Goal: Task Accomplishment & Management: Manage account settings

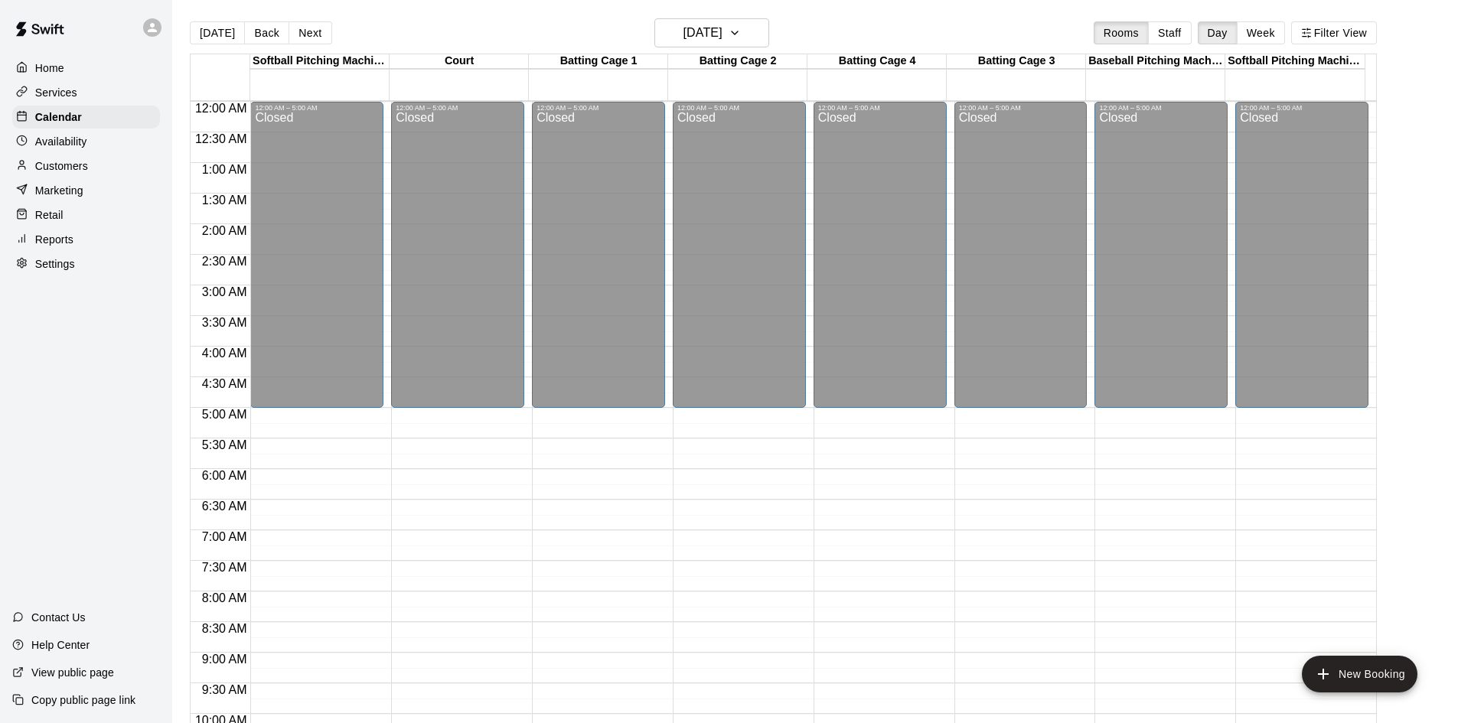
scroll to position [679, 0]
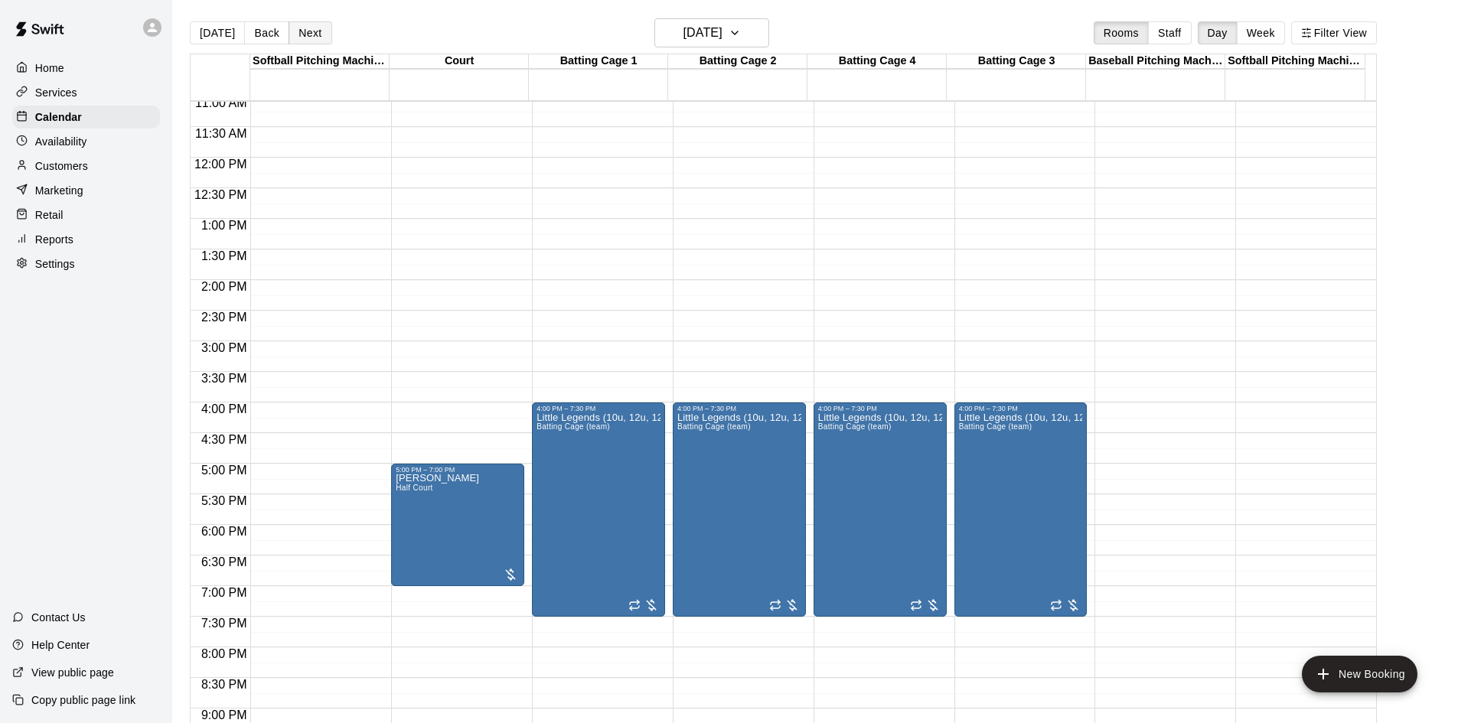
click at [295, 37] on button "Next" at bounding box center [309, 32] width 43 height 23
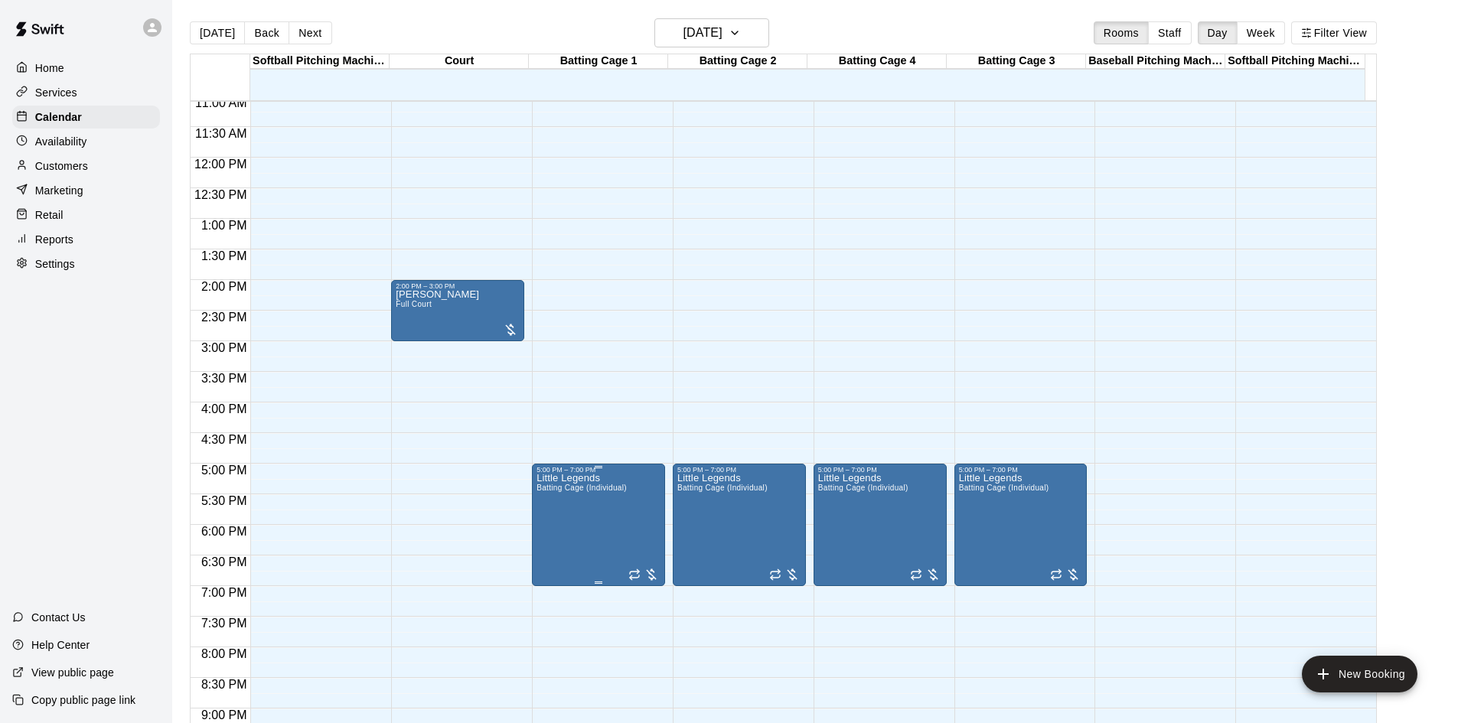
click at [625, 487] on span "Batting Cage (Individual)" at bounding box center [581, 488] width 90 height 8
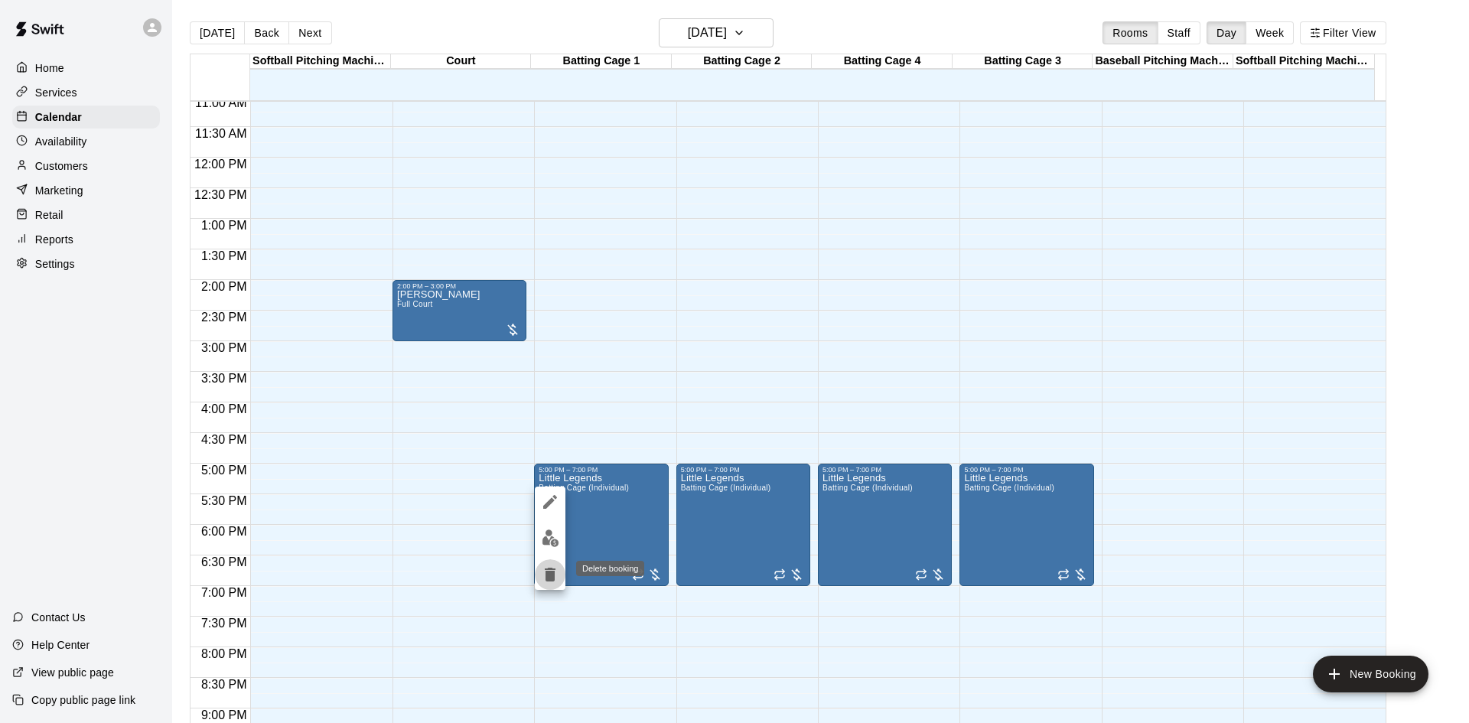
click at [553, 579] on icon "delete" at bounding box center [550, 575] width 11 height 14
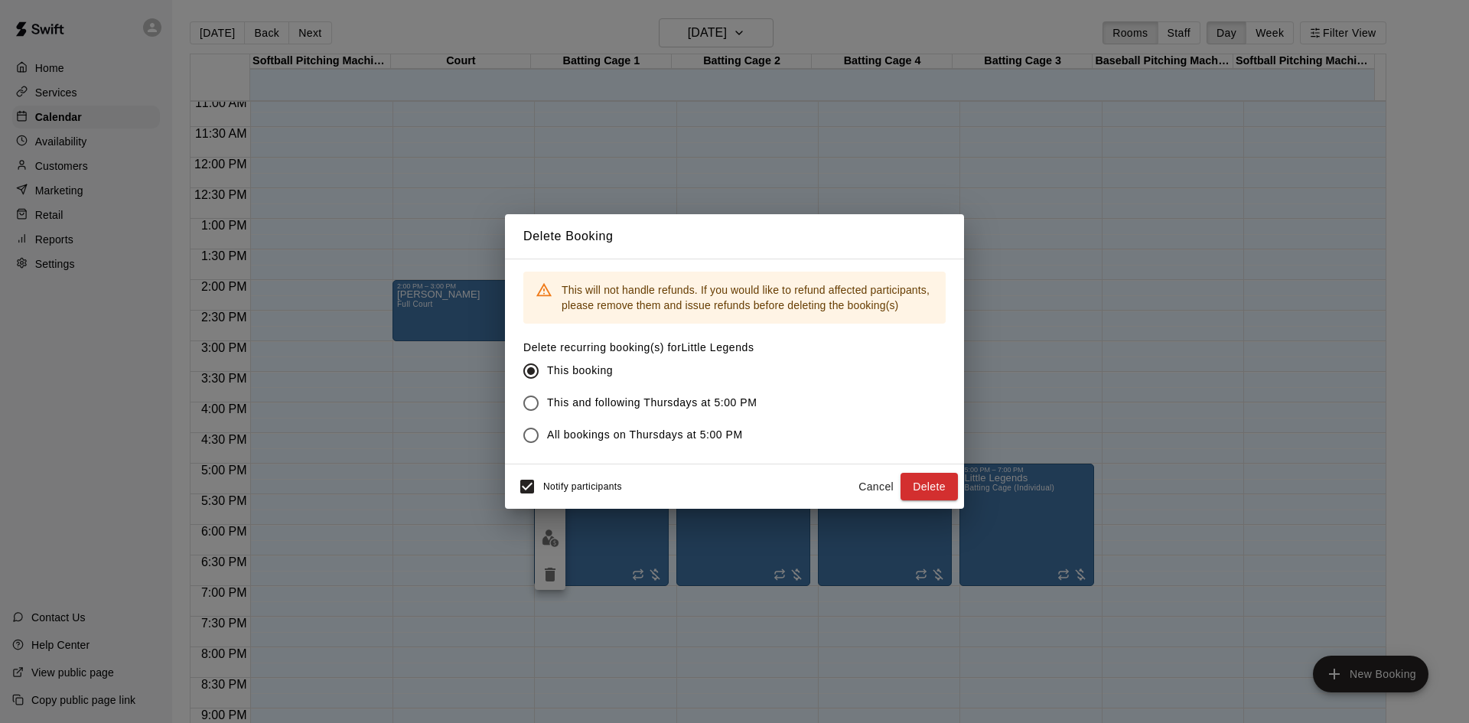
click at [459, 481] on div "Delete Booking This will not handle refunds. If you would like to refund affect…" at bounding box center [734, 361] width 1469 height 723
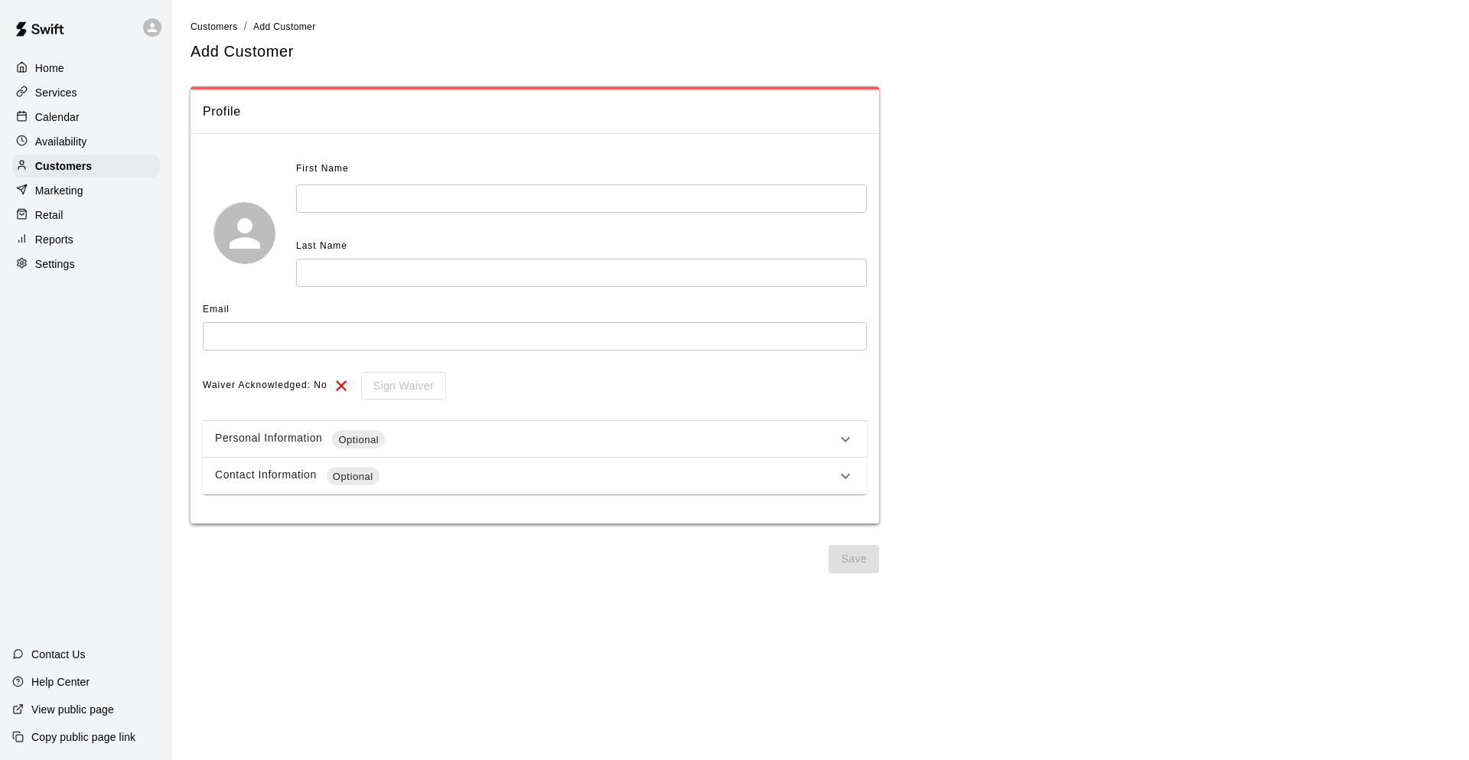
select select "**"
click at [67, 163] on p "Customers" at bounding box center [63, 165] width 57 height 15
